Goal: Task Accomplishment & Management: Use online tool/utility

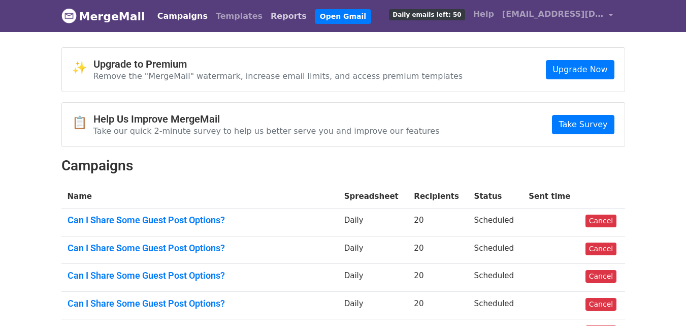
click at [267, 16] on link "Reports" at bounding box center [289, 16] width 44 height 20
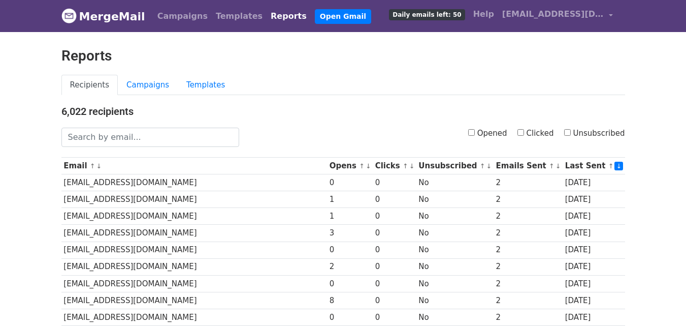
click at [475, 132] on input "Opened" at bounding box center [471, 132] width 7 height 7
checkbox input "true"
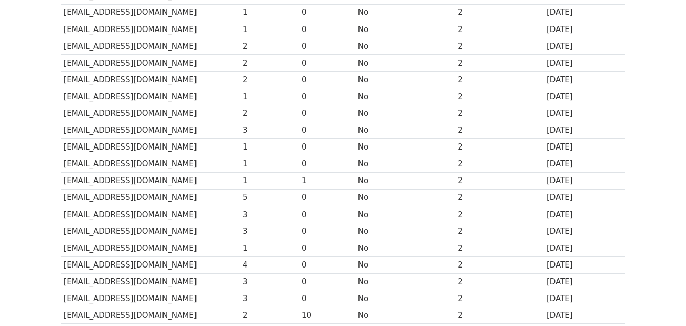
scroll to position [502, 0]
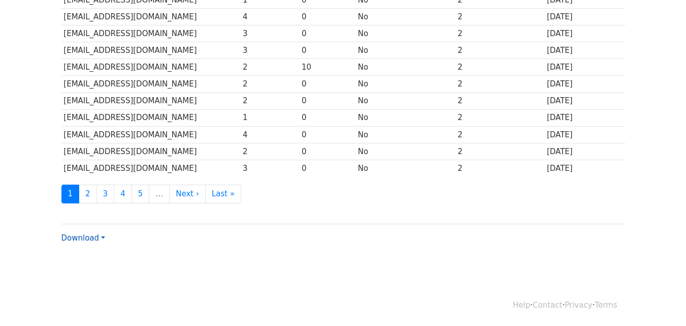
click at [92, 236] on link "Download" at bounding box center [83, 237] width 44 height 9
click at [94, 257] on link "CSV" at bounding box center [102, 257] width 80 height 16
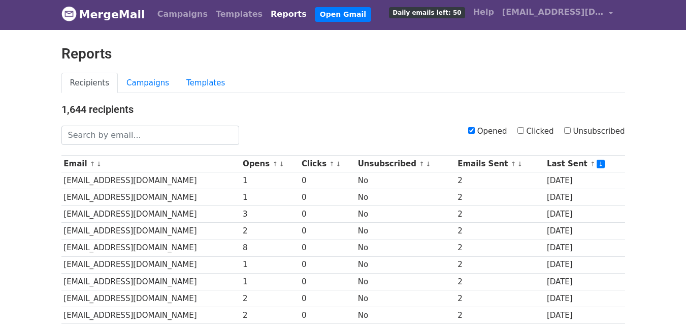
scroll to position [0, 0]
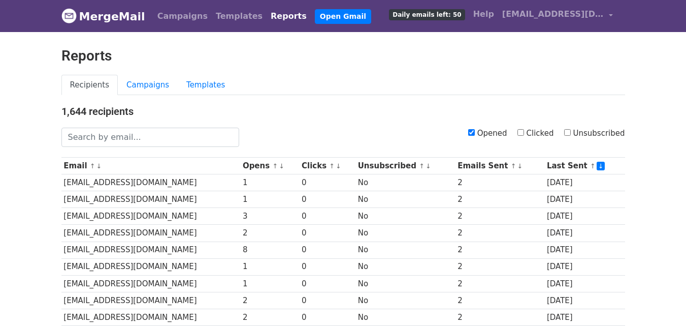
drag, startPoint x: 37, startPoint y: 73, endPoint x: 25, endPoint y: 73, distance: 11.7
